Goal: Task Accomplishment & Management: Manage account settings

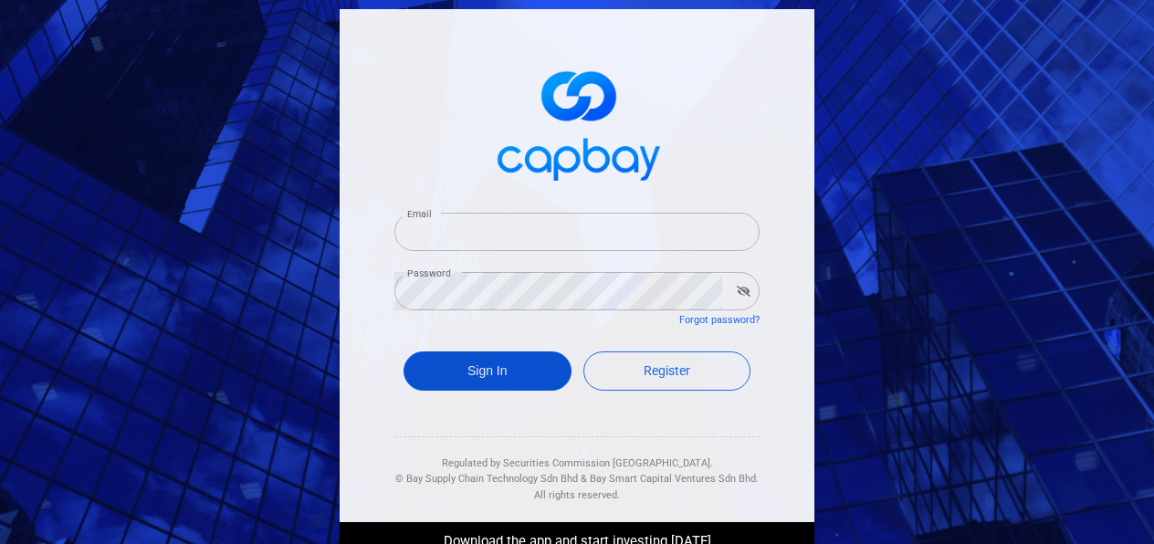
type input "[EMAIL_ADDRESS][DOMAIN_NAME]"
click at [433, 367] on button "Sign In" at bounding box center [488, 371] width 168 height 39
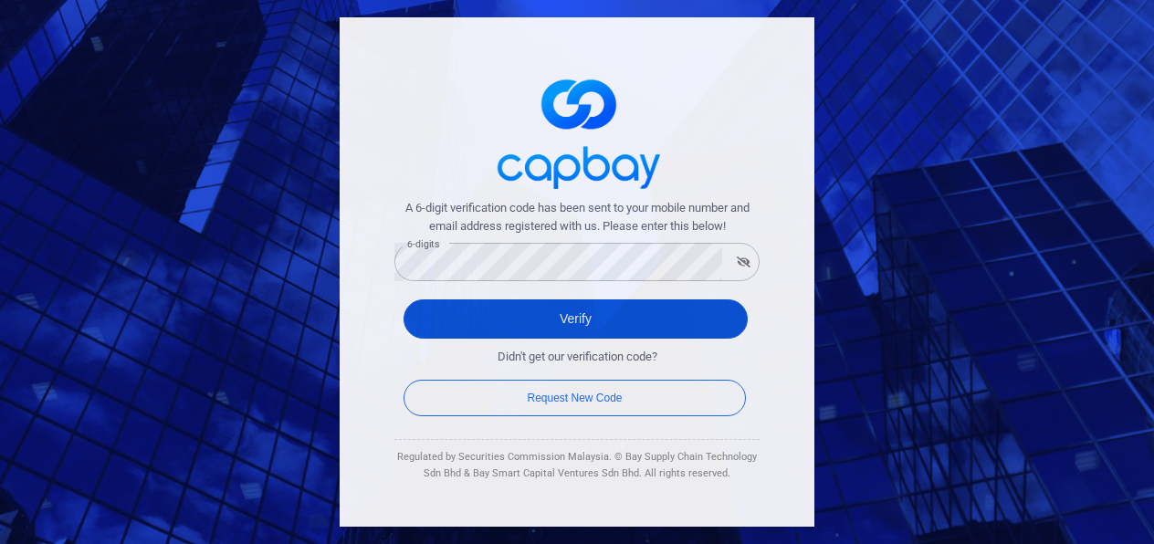
click at [459, 318] on button "Verify" at bounding box center [576, 319] width 344 height 39
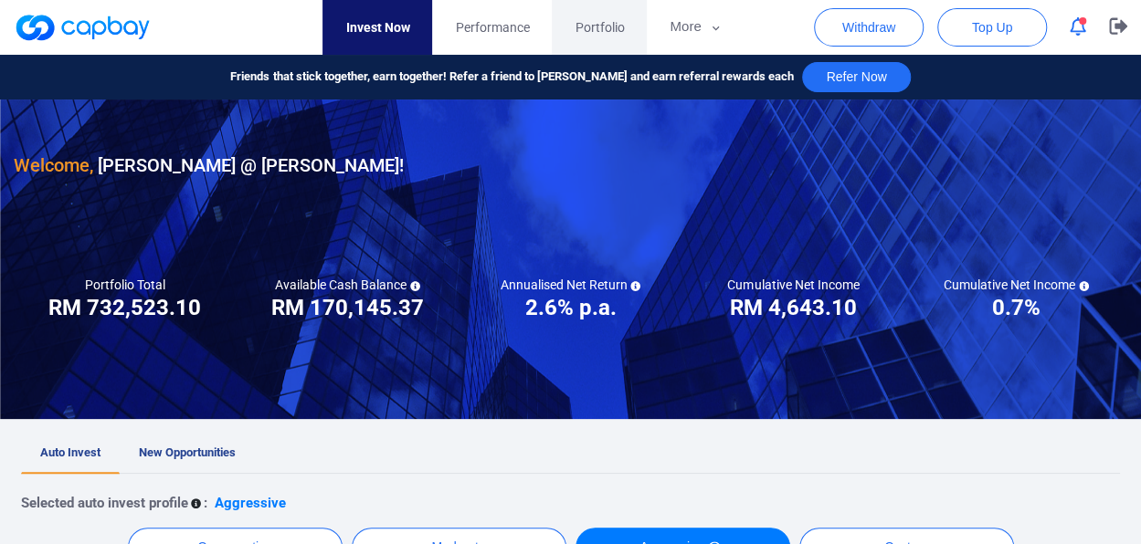
click at [590, 31] on span "Portfolio" at bounding box center [598, 27] width 49 height 20
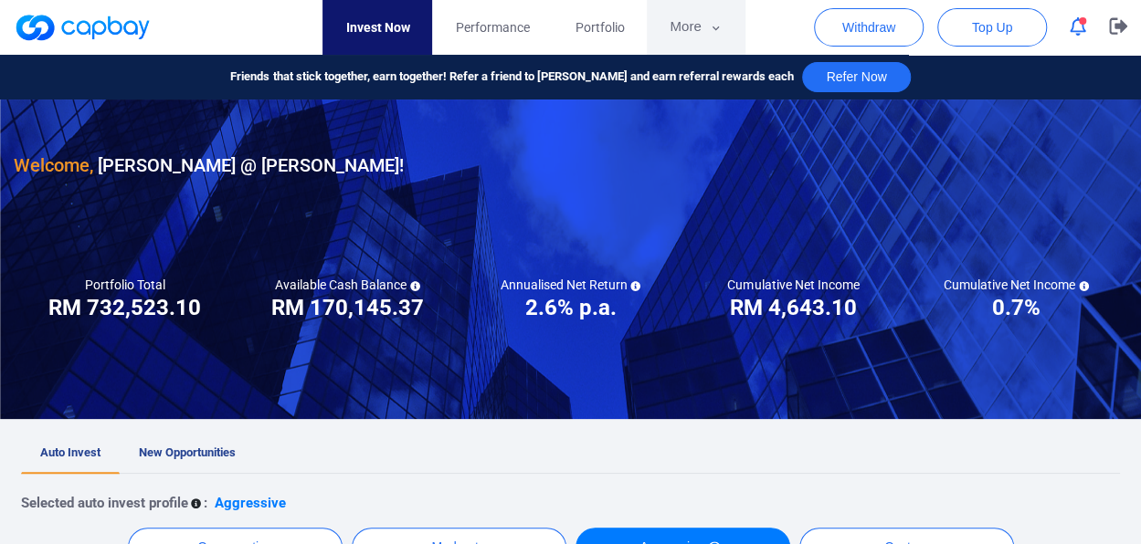
click at [713, 32] on icon "button" at bounding box center [716, 28] width 14 height 16
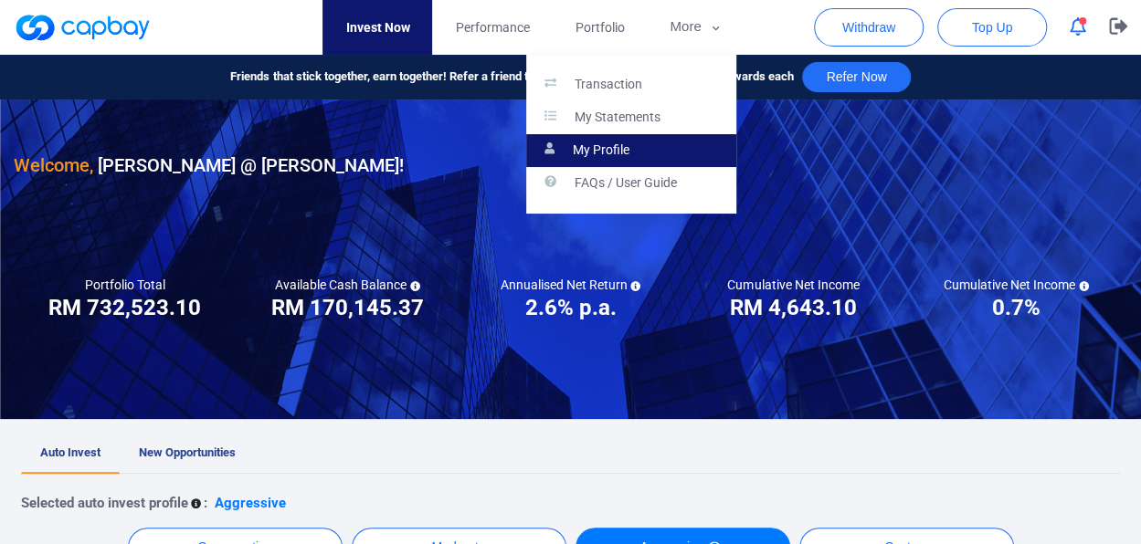
click at [610, 153] on p "My Profile" at bounding box center [601, 150] width 57 height 16
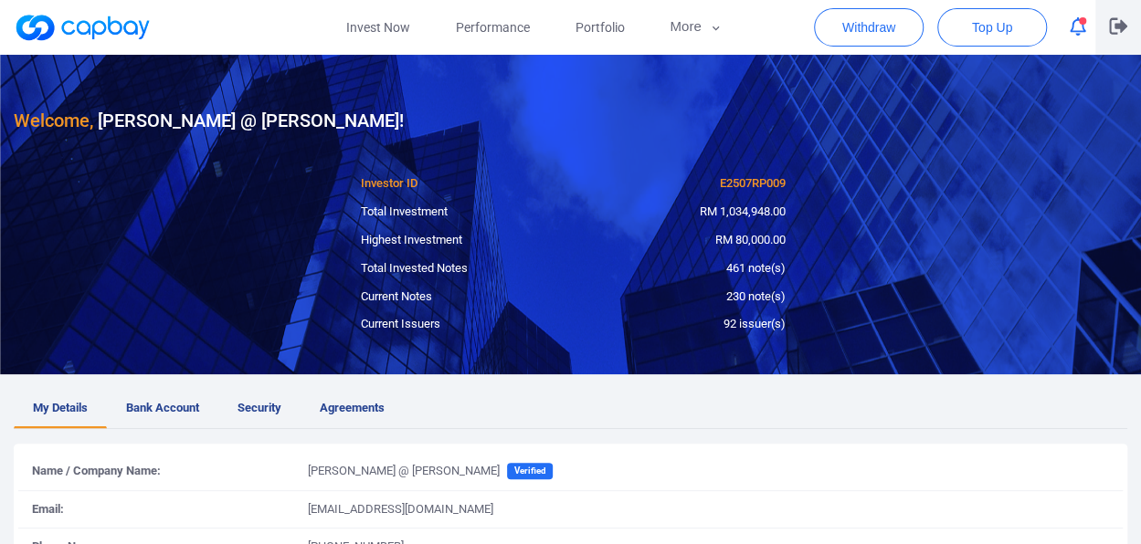
click at [1125, 25] on icon "button" at bounding box center [1118, 25] width 18 height 17
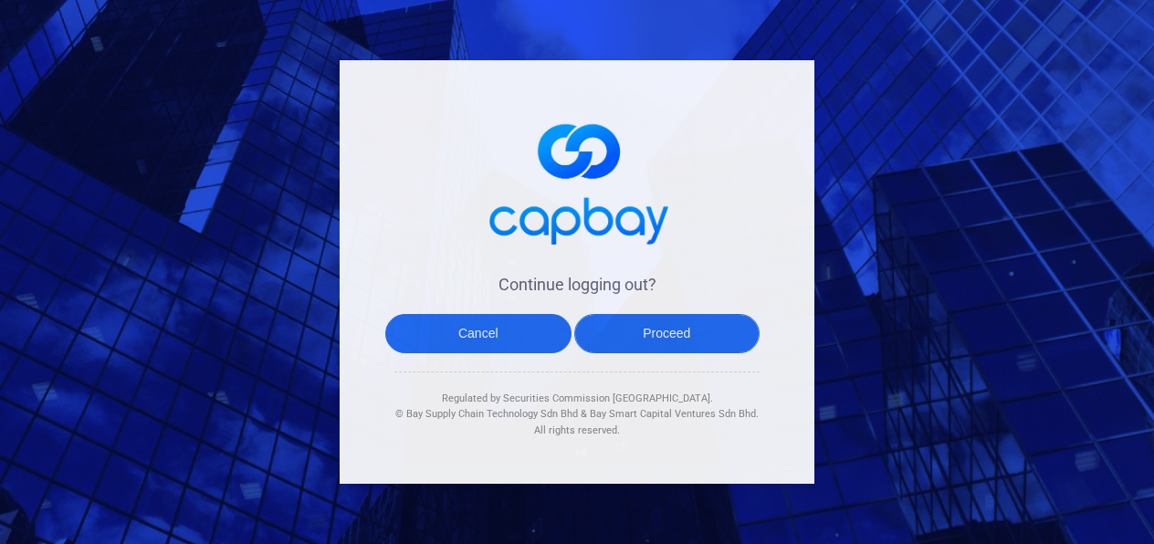
click at [687, 324] on button "Proceed" at bounding box center [667, 333] width 186 height 39
